Goal: Task Accomplishment & Management: Manage account settings

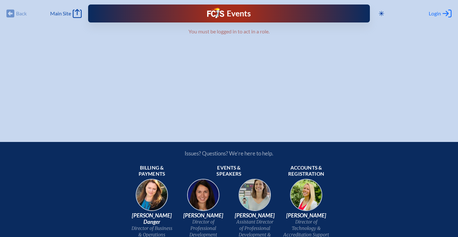
click at [434, 14] on span "Login" at bounding box center [435, 13] width 12 height 6
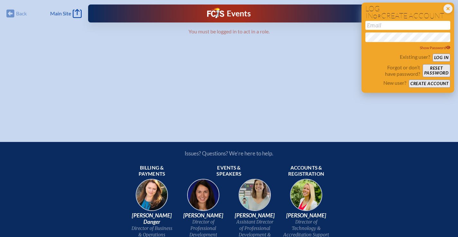
click at [381, 28] on input "email" at bounding box center [407, 25] width 85 height 9
type input "[EMAIL_ADDRESS][DOMAIN_NAME]"
click at [445, 59] on button "Log in" at bounding box center [442, 58] width 18 height 8
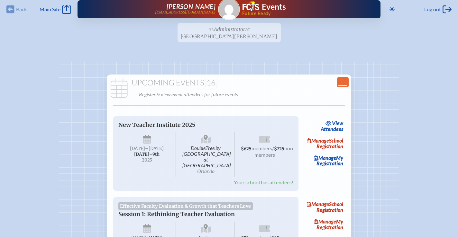
scroll to position [6, 0]
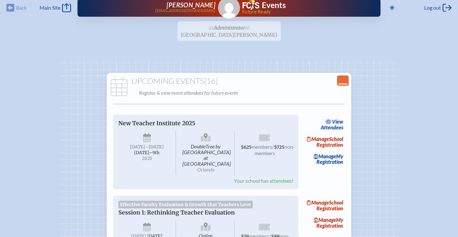
click at [233, 36] on ul "as Administrator at [GEOGRAPHIC_DATA][PERSON_NAME] since [DATE]" at bounding box center [229, 32] width 458 height 23
click at [230, 29] on ul "as Administrator at [GEOGRAPHIC_DATA][PERSON_NAME] since [DATE]" at bounding box center [229, 32] width 458 height 23
click at [230, 34] on ul "as Administrator at [GEOGRAPHIC_DATA][PERSON_NAME] since [DATE]" at bounding box center [229, 32] width 458 height 23
click at [337, 146] on link "Manage School Registration" at bounding box center [324, 142] width 41 height 15
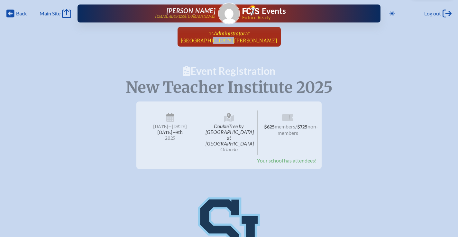
click at [231, 39] on span "[GEOGRAPHIC_DATA][PERSON_NAME]" at bounding box center [229, 41] width 97 height 6
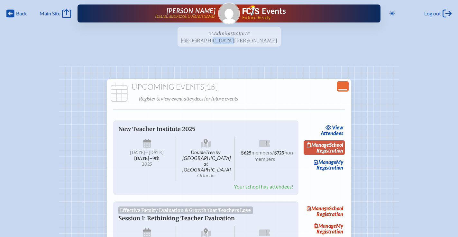
click at [337, 147] on link "Manage School Registration" at bounding box center [324, 148] width 41 height 15
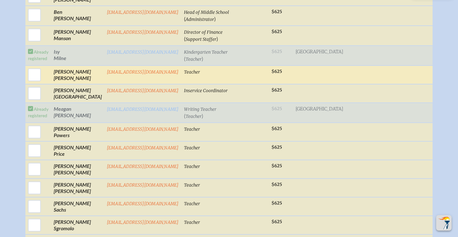
scroll to position [759, 0]
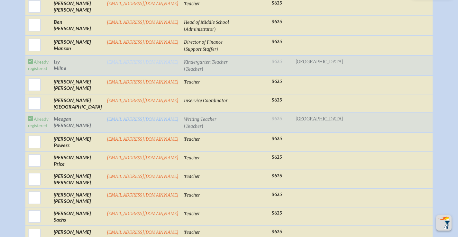
click at [126, 60] on link "[EMAIL_ADDRESS][DOMAIN_NAME]" at bounding box center [143, 62] width 72 height 5
click at [61, 56] on td "[PERSON_NAME]" at bounding box center [77, 66] width 53 height 20
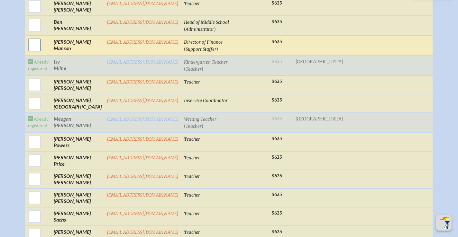
click at [40, 37] on input "checkbox" at bounding box center [34, 45] width 16 height 16
checkbox input "true"
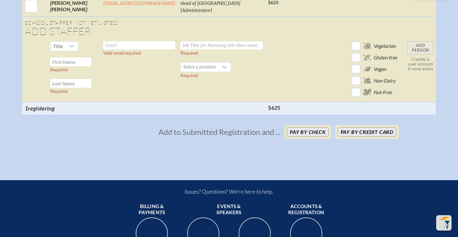
scroll to position [1145, 0]
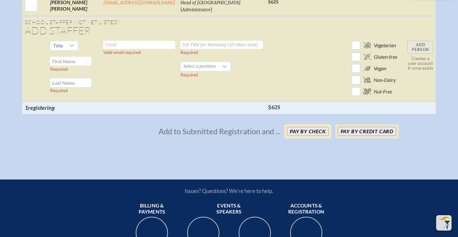
click at [317, 127] on button "Pay by Check" at bounding box center [308, 131] width 42 height 9
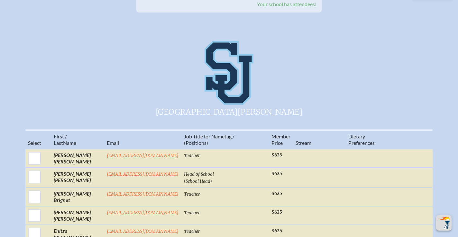
scroll to position [0, 0]
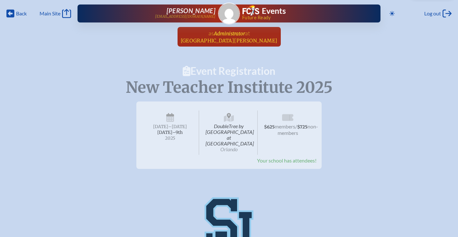
click at [231, 39] on span "[GEOGRAPHIC_DATA][PERSON_NAME]" at bounding box center [229, 41] width 97 height 6
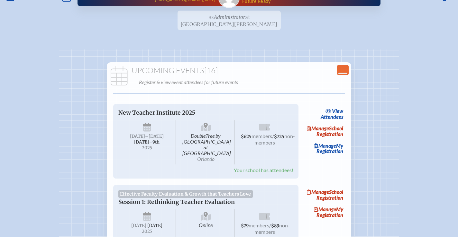
scroll to position [17, 0]
click at [328, 154] on link "Manage My Registration" at bounding box center [324, 148] width 41 height 15
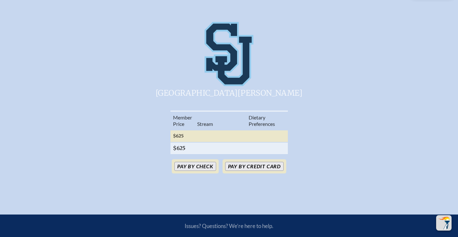
scroll to position [178, 0]
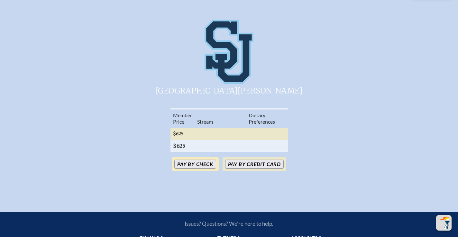
click at [207, 160] on button "Pay by Check" at bounding box center [195, 164] width 42 height 9
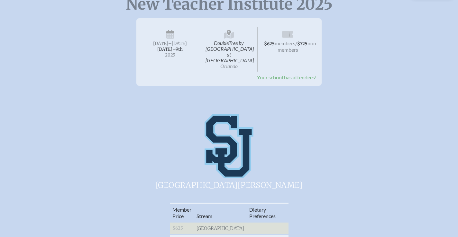
scroll to position [0, 0]
